Goal: Transaction & Acquisition: Purchase product/service

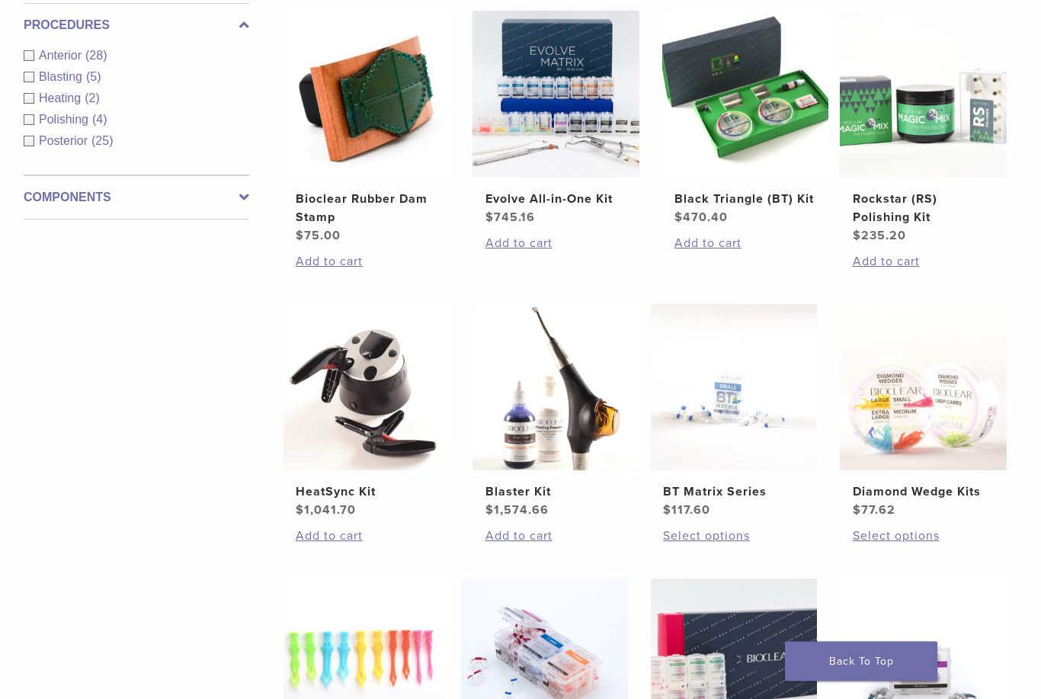
scroll to position [600, 0]
click at [744, 445] on img at bounding box center [734, 387] width 167 height 167
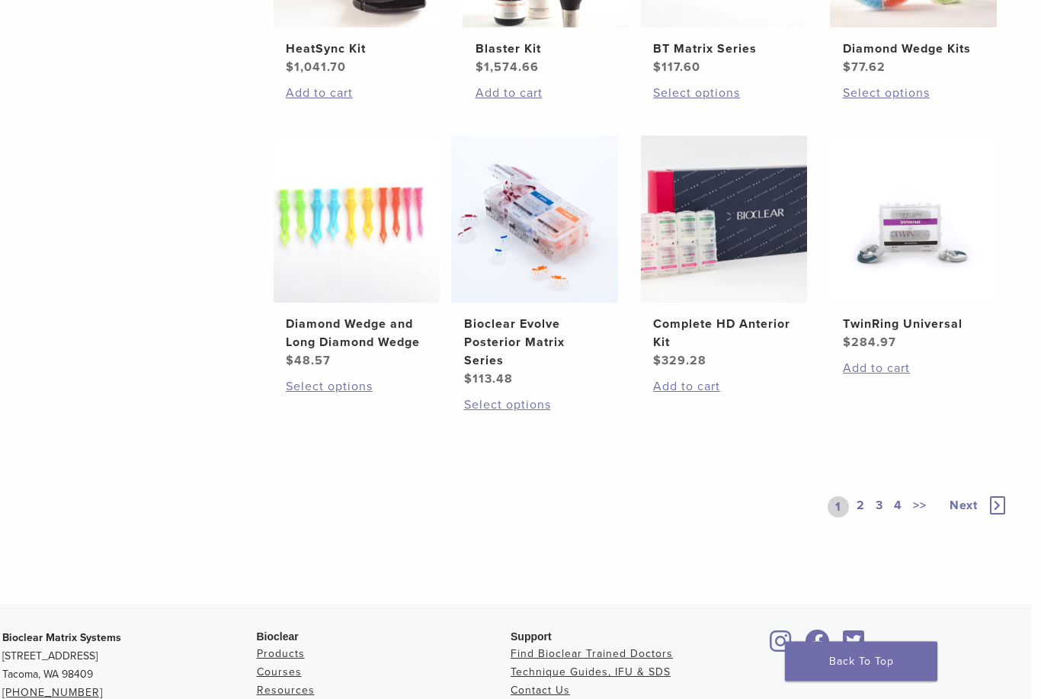
scroll to position [1043, 10]
click at [934, 333] on h2 "TwinRing Universal" at bounding box center [914, 324] width 142 height 18
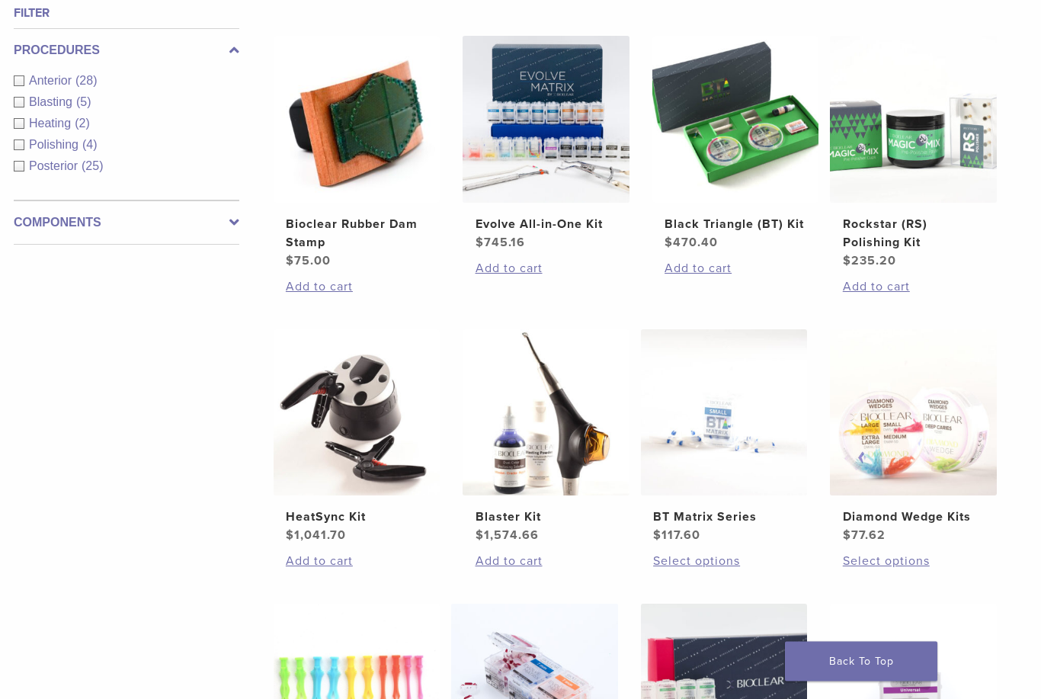
scroll to position [575, 10]
click at [723, 570] on link "Select options" at bounding box center [724, 561] width 142 height 18
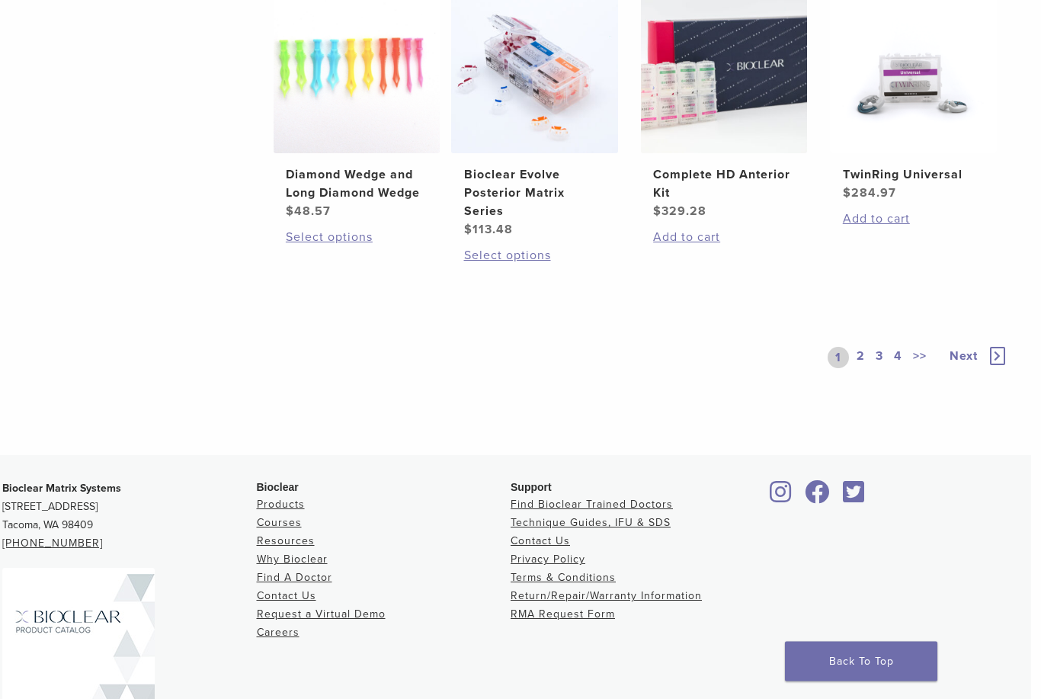
scroll to position [1289, 10]
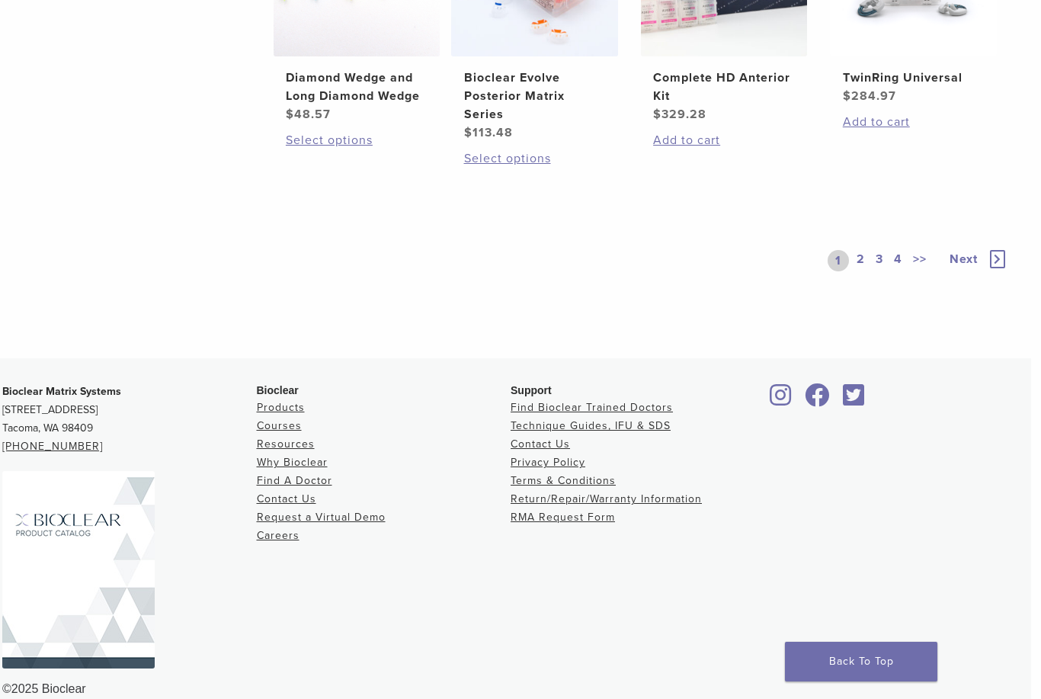
click at [958, 267] on span "Next" at bounding box center [964, 259] width 28 height 15
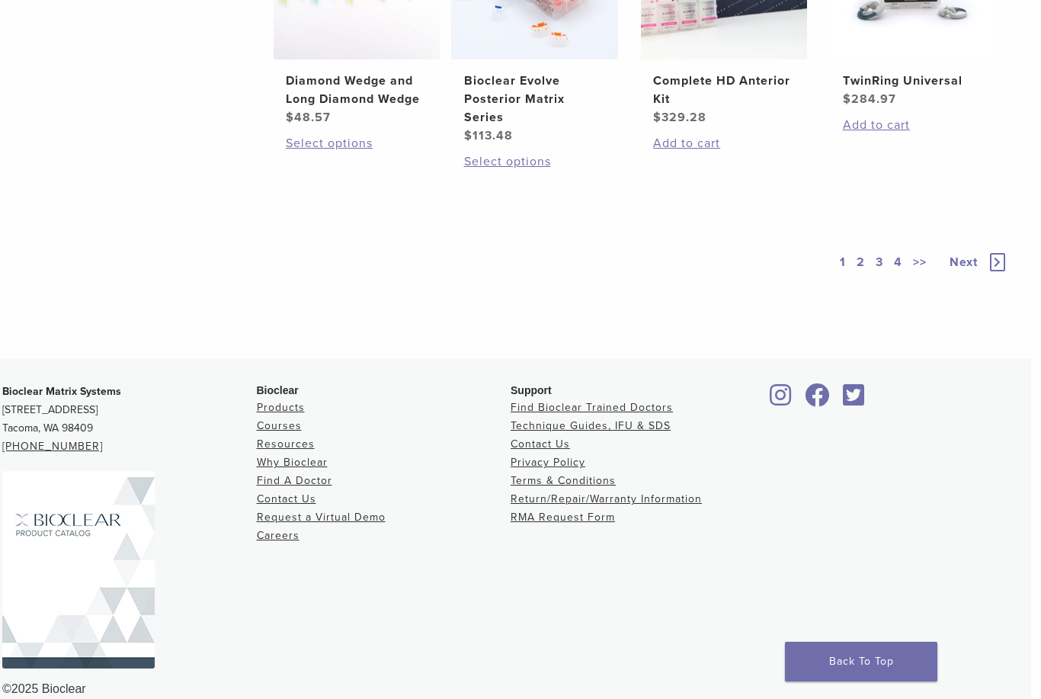
click at [1005, 271] on icon at bounding box center [997, 262] width 15 height 18
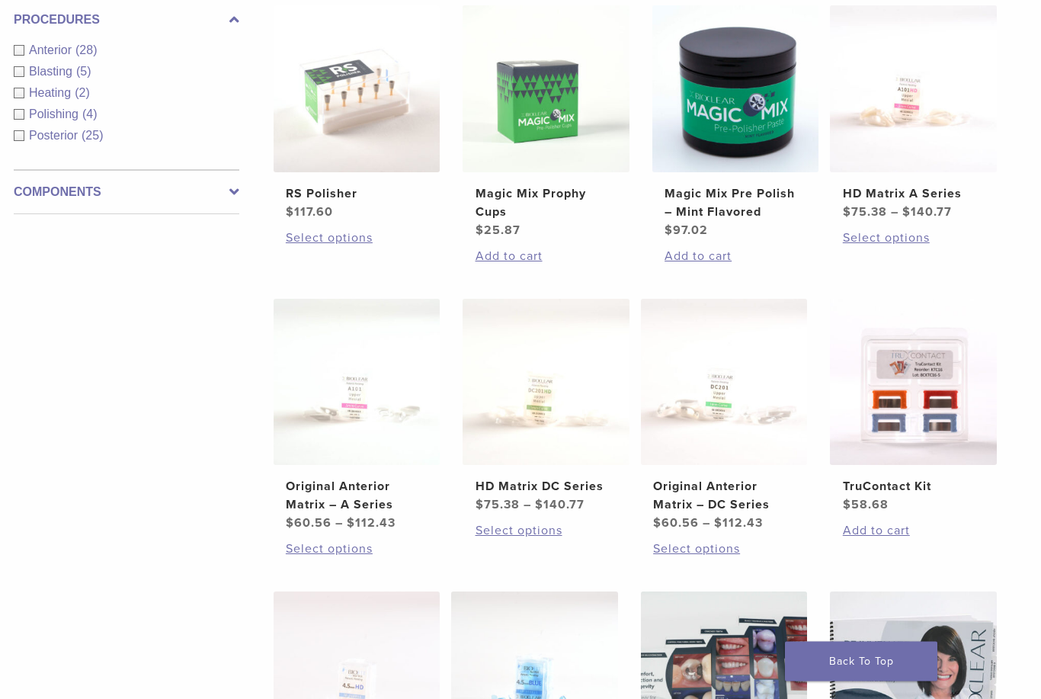
scroll to position [605, 10]
click at [348, 558] on link "Select options" at bounding box center [357, 549] width 142 height 18
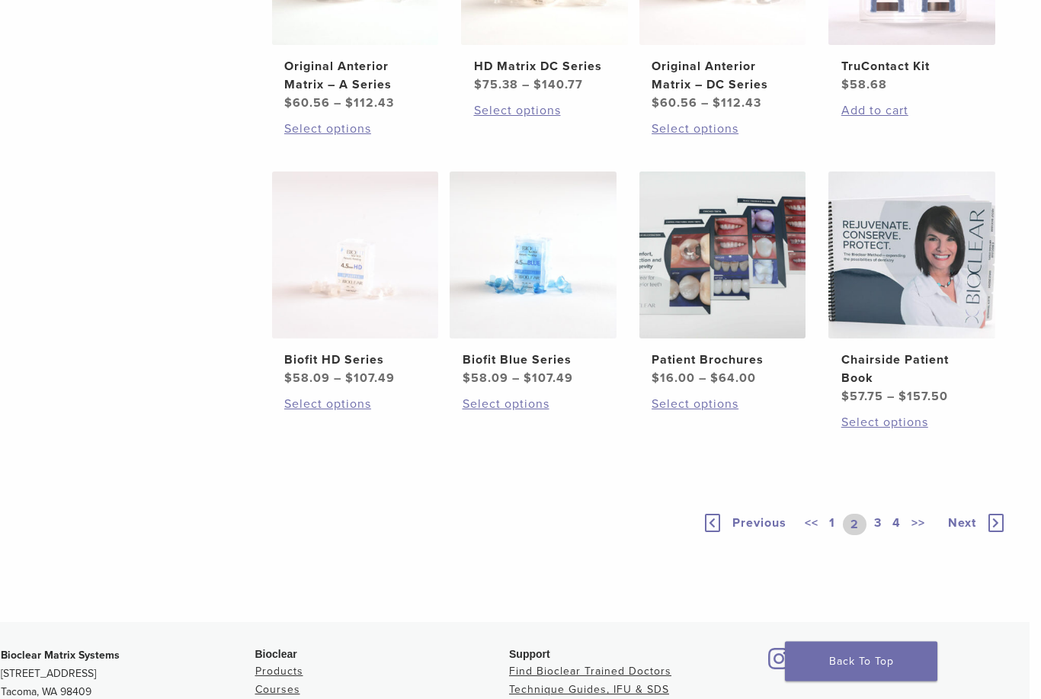
scroll to position [1026, 11]
click at [961, 530] on span "Next" at bounding box center [962, 522] width 28 height 15
click at [970, 550] on div "Previous << 1 2 3 4 >> Next" at bounding box center [859, 522] width 296 height 67
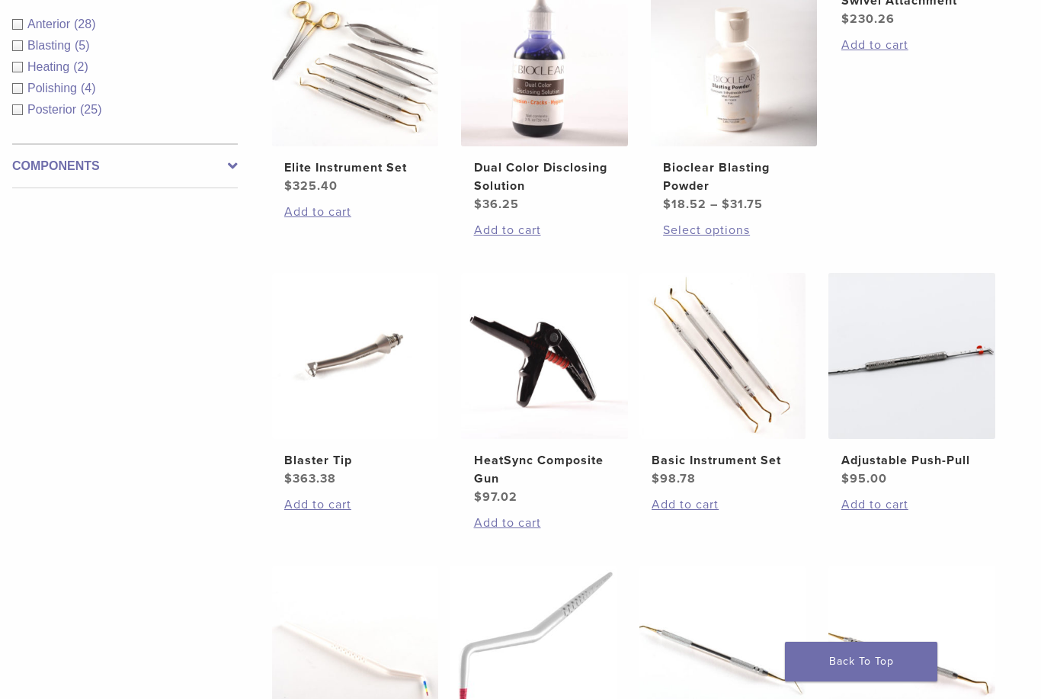
scroll to position [626, 11]
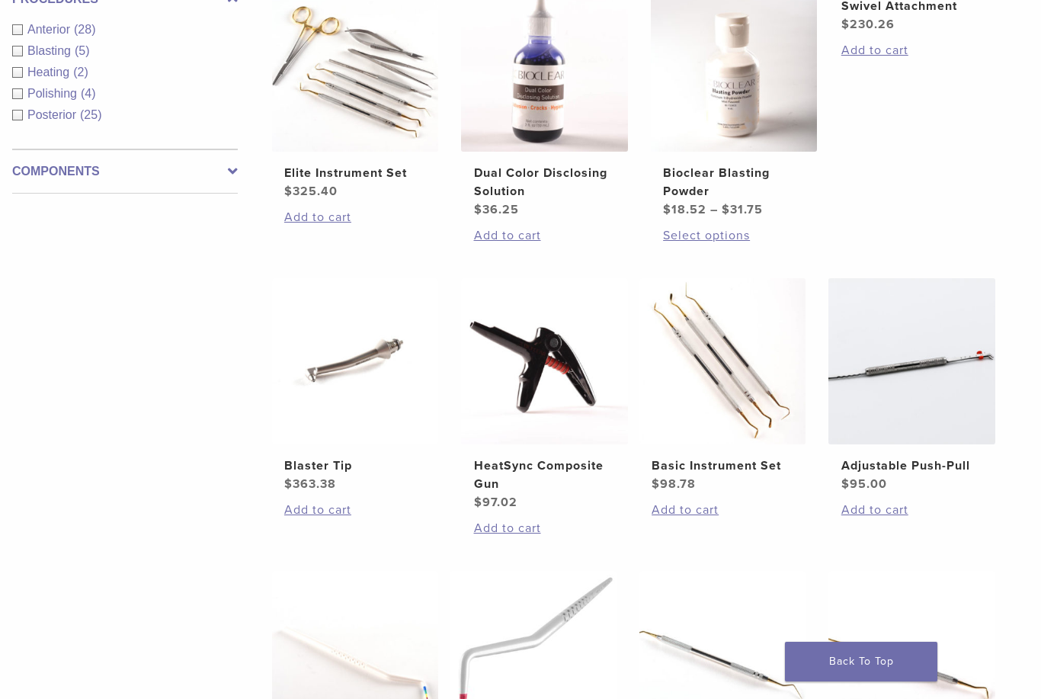
click at [757, 392] on img at bounding box center [723, 361] width 167 height 167
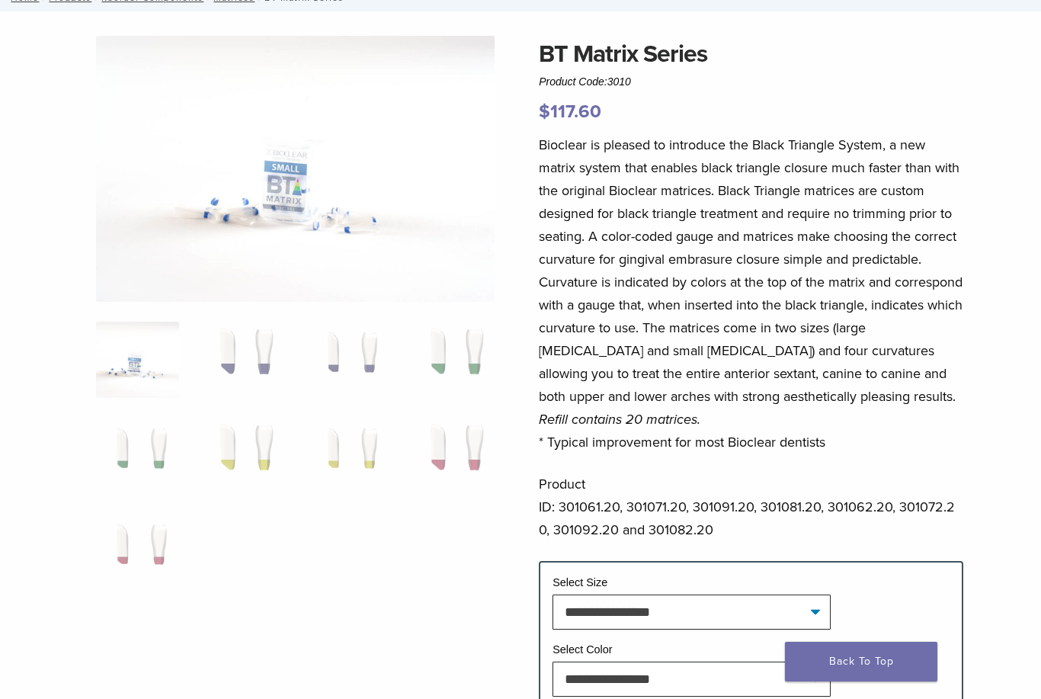
scroll to position [102, 0]
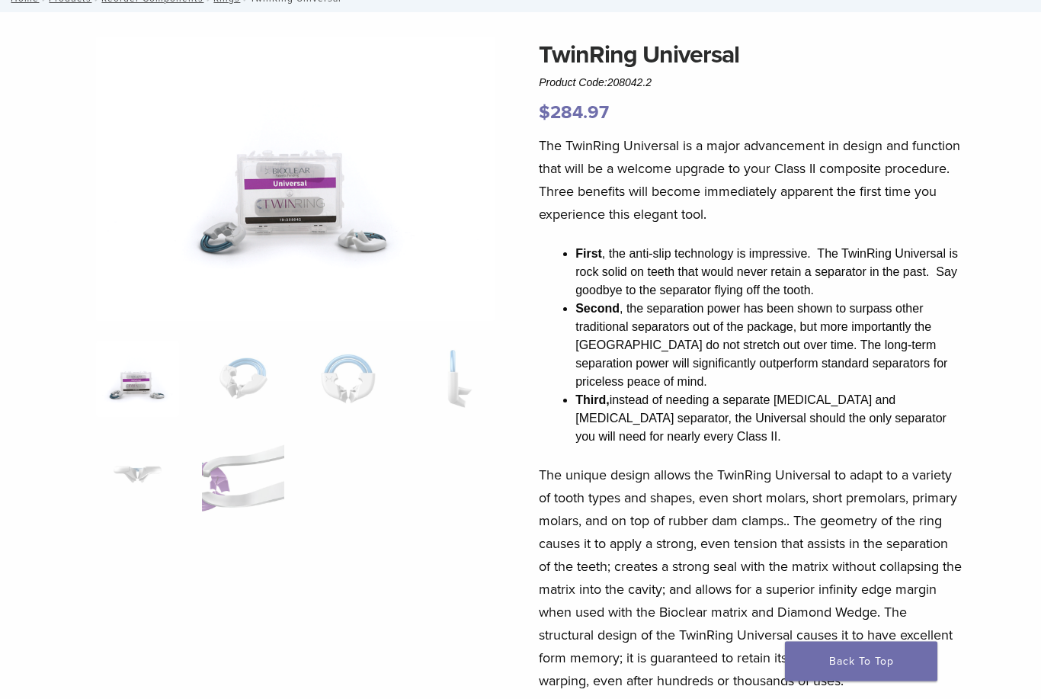
scroll to position [102, 0]
click at [290, 376] on ol at bounding box center [296, 437] width 422 height 192
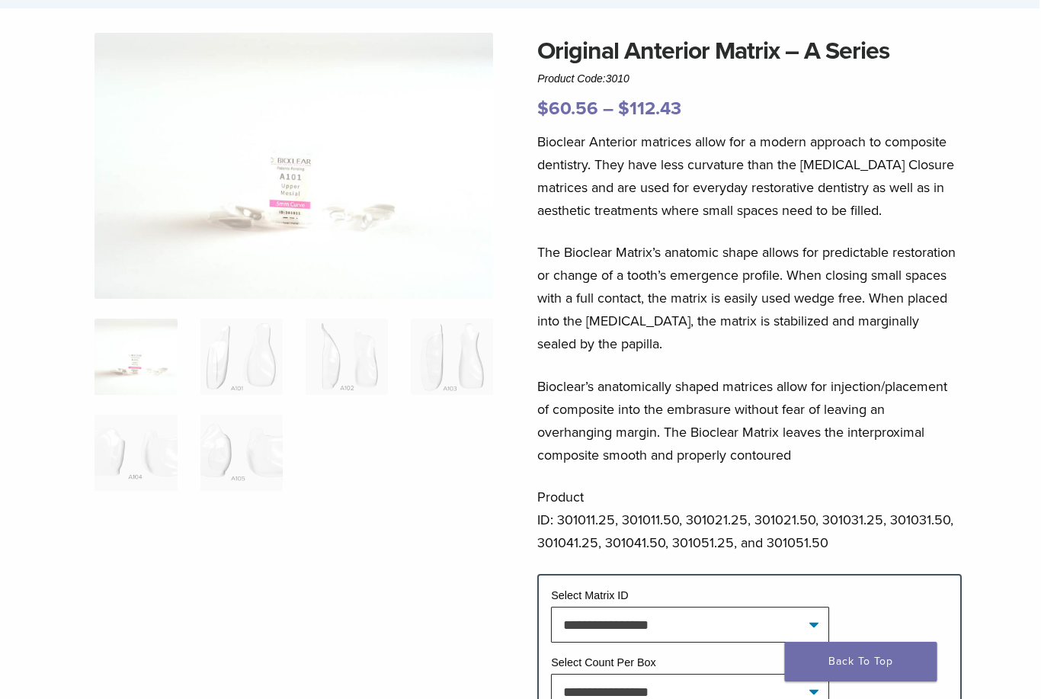
scroll to position [106, 0]
